Goal: Task Accomplishment & Management: Use online tool/utility

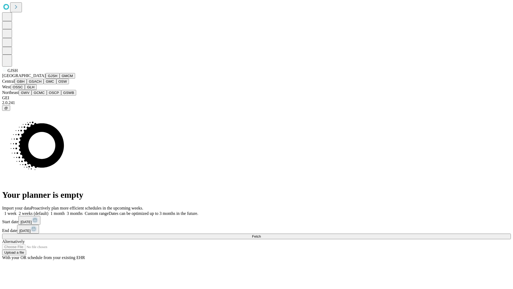
click at [46, 79] on button "GJSH" at bounding box center [53, 76] width 14 height 6
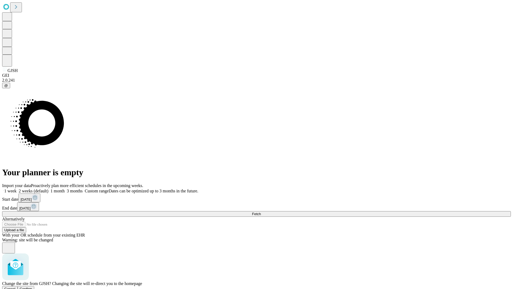
click at [32, 286] on span "Confirm" at bounding box center [26, 288] width 13 height 4
click at [65, 188] on label "1 month" at bounding box center [56, 190] width 16 height 5
click at [261, 212] on span "Fetch" at bounding box center [256, 214] width 9 height 4
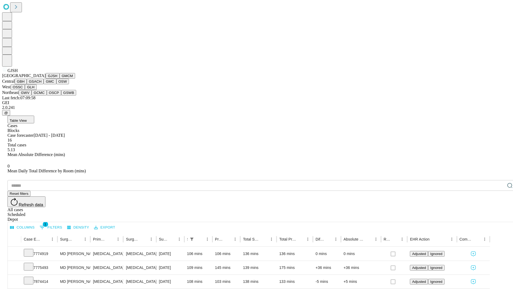
click at [60, 79] on button "GMCM" at bounding box center [67, 76] width 15 height 6
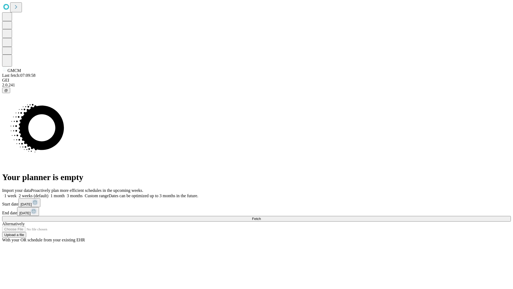
click at [65, 193] on label "1 month" at bounding box center [56, 195] width 16 height 5
click at [261, 216] on span "Fetch" at bounding box center [256, 218] width 9 height 4
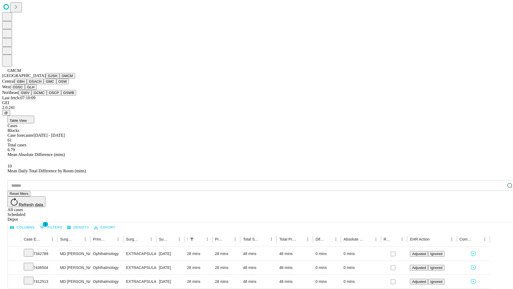
click at [27, 84] on button "GBH" at bounding box center [21, 82] width 12 height 6
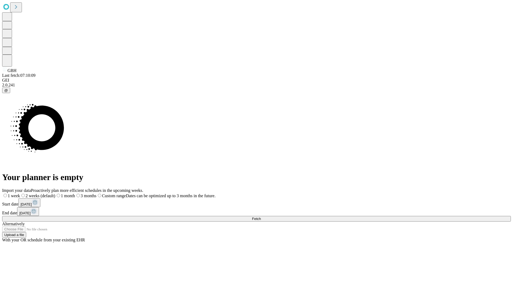
click at [75, 193] on label "1 month" at bounding box center [65, 195] width 20 height 5
click at [261, 216] on span "Fetch" at bounding box center [256, 218] width 9 height 4
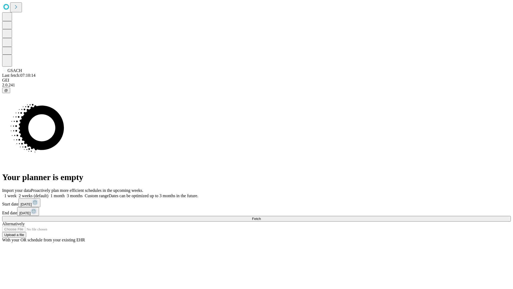
click at [65, 193] on label "1 month" at bounding box center [56, 195] width 16 height 5
click at [261, 216] on span "Fetch" at bounding box center [256, 218] width 9 height 4
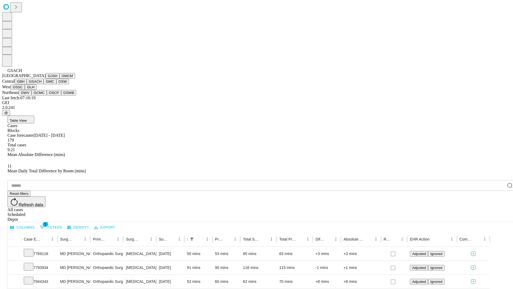
click at [44, 84] on button "GMC" at bounding box center [50, 82] width 13 height 6
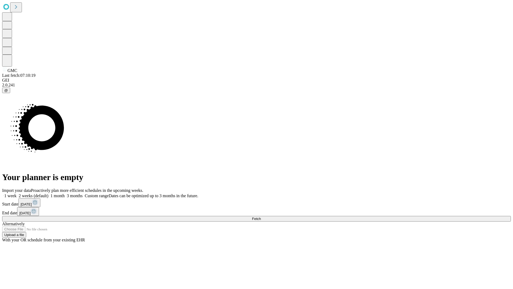
click at [65, 193] on label "1 month" at bounding box center [56, 195] width 16 height 5
click at [261, 216] on span "Fetch" at bounding box center [256, 218] width 9 height 4
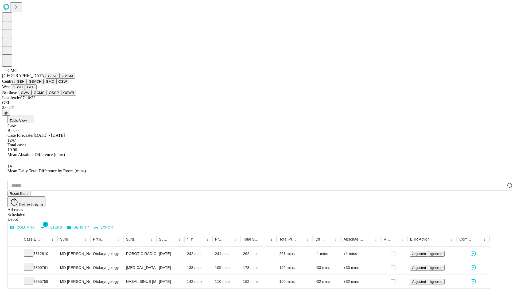
click at [56, 84] on button "OSW" at bounding box center [62, 82] width 13 height 6
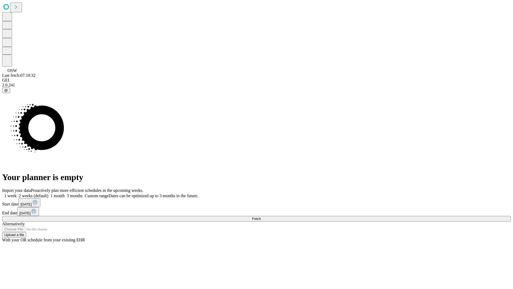
click at [65, 193] on label "1 month" at bounding box center [56, 195] width 16 height 5
click at [261, 216] on span "Fetch" at bounding box center [256, 218] width 9 height 4
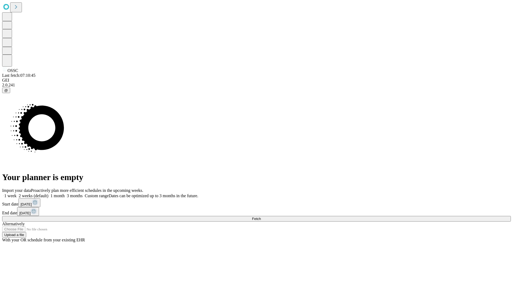
click at [261, 216] on span "Fetch" at bounding box center [256, 218] width 9 height 4
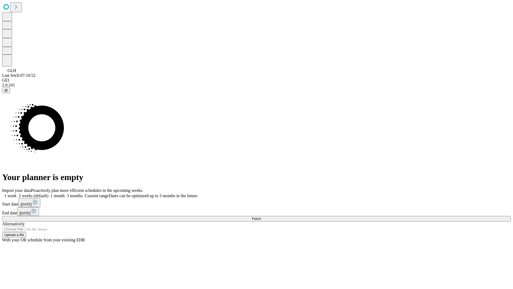
click at [65, 193] on label "1 month" at bounding box center [56, 195] width 16 height 5
click at [261, 216] on span "Fetch" at bounding box center [256, 218] width 9 height 4
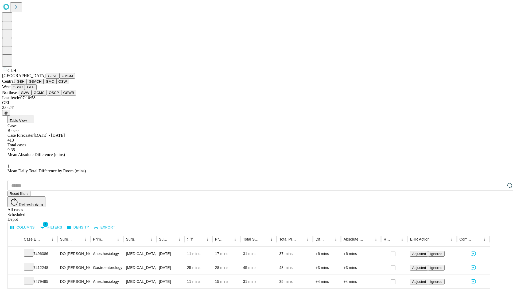
click at [32, 95] on button "GWV" at bounding box center [25, 93] width 13 height 6
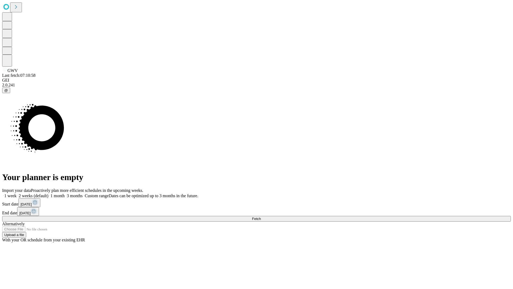
click at [65, 193] on label "1 month" at bounding box center [56, 195] width 16 height 5
click at [261, 216] on span "Fetch" at bounding box center [256, 218] width 9 height 4
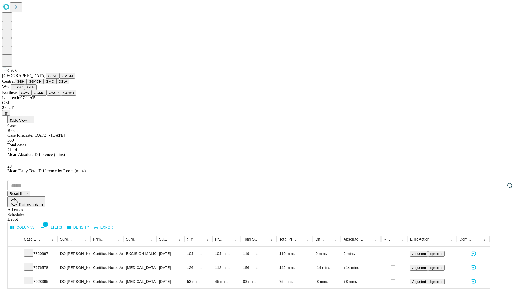
click at [41, 95] on button "GCMC" at bounding box center [39, 93] width 15 height 6
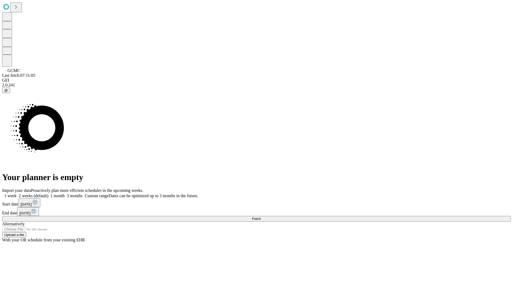
click at [65, 193] on label "1 month" at bounding box center [56, 195] width 16 height 5
click at [261, 216] on span "Fetch" at bounding box center [256, 218] width 9 height 4
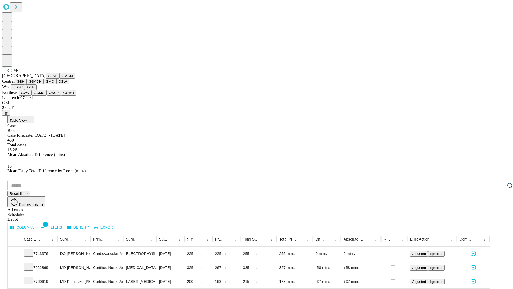
click at [47, 95] on button "OSCP" at bounding box center [54, 93] width 14 height 6
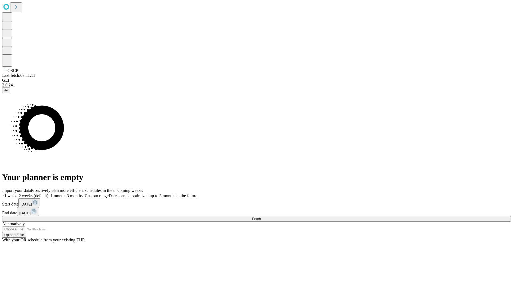
click at [65, 193] on label "1 month" at bounding box center [56, 195] width 16 height 5
click at [261, 216] on span "Fetch" at bounding box center [256, 218] width 9 height 4
